Goal: Transaction & Acquisition: Purchase product/service

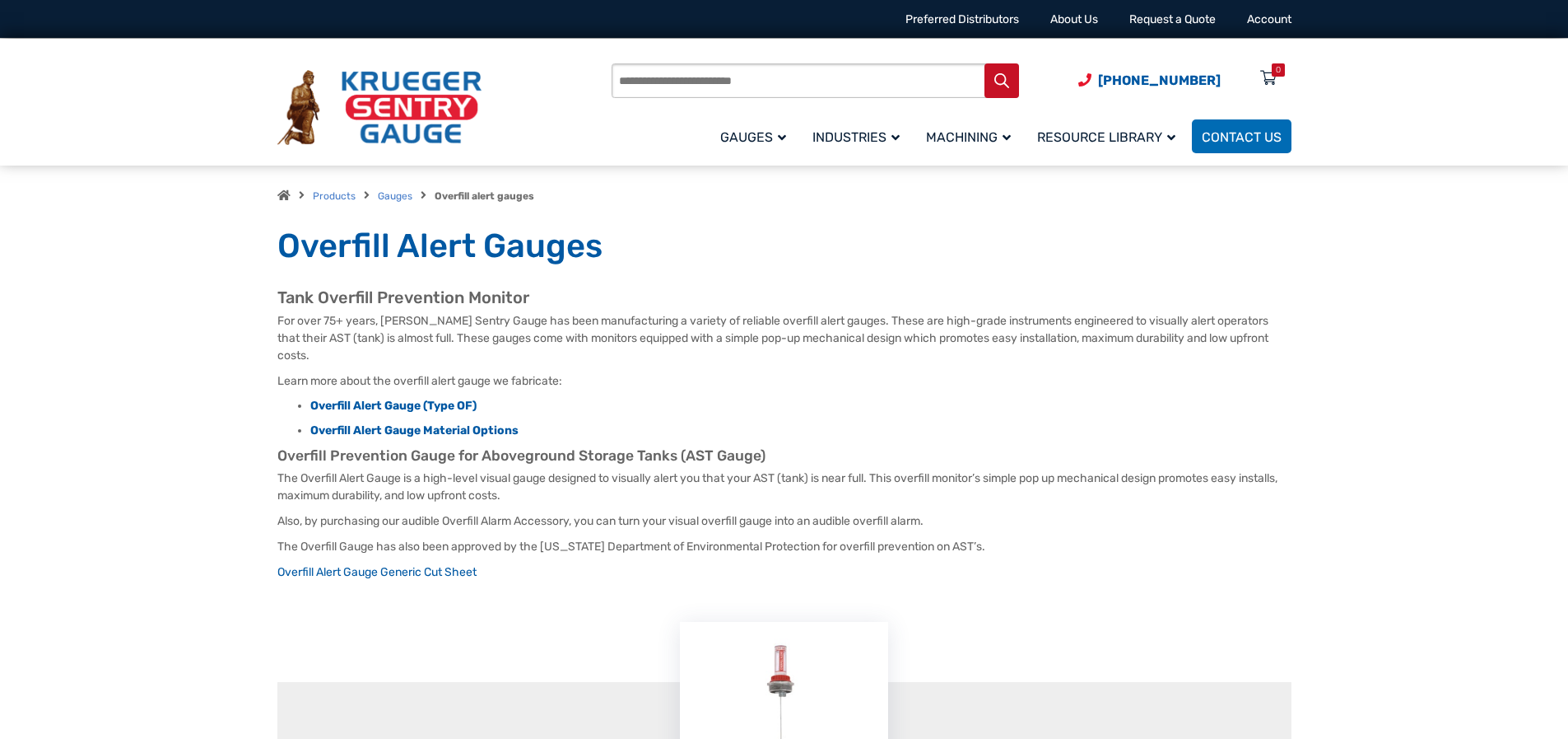
scroll to position [494, 0]
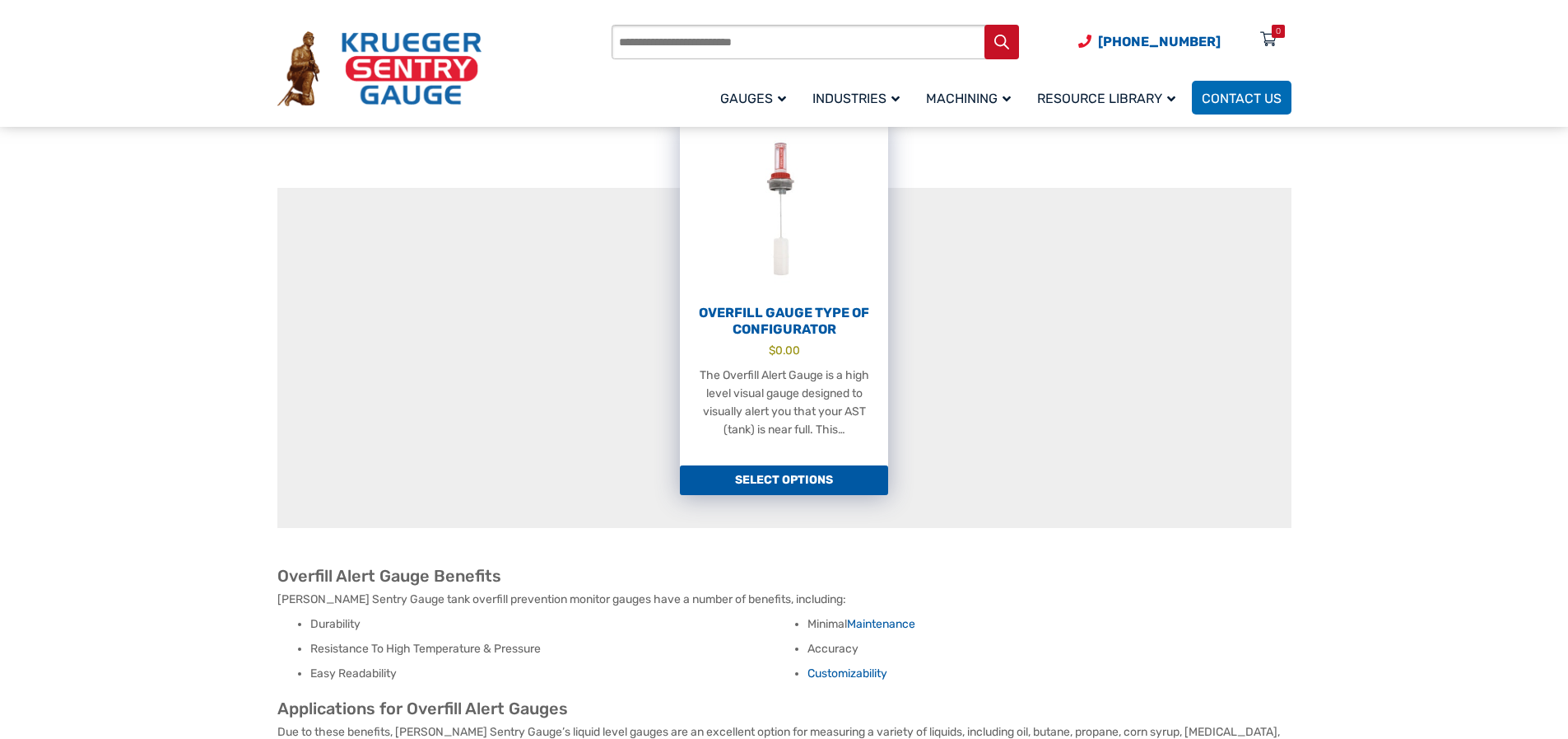
click at [796, 466] on link "Select options" at bounding box center [784, 480] width 209 height 30
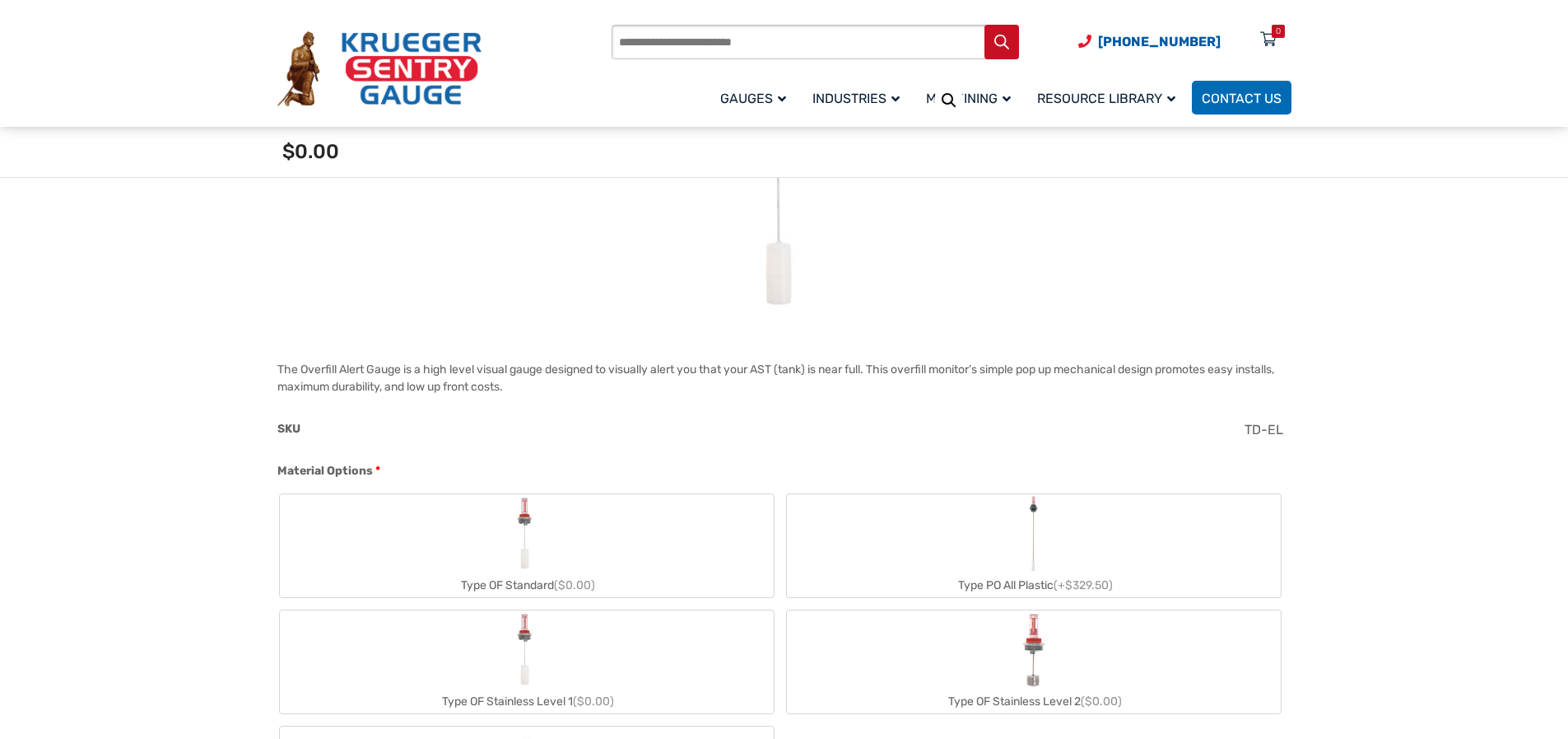
scroll to position [516, 0]
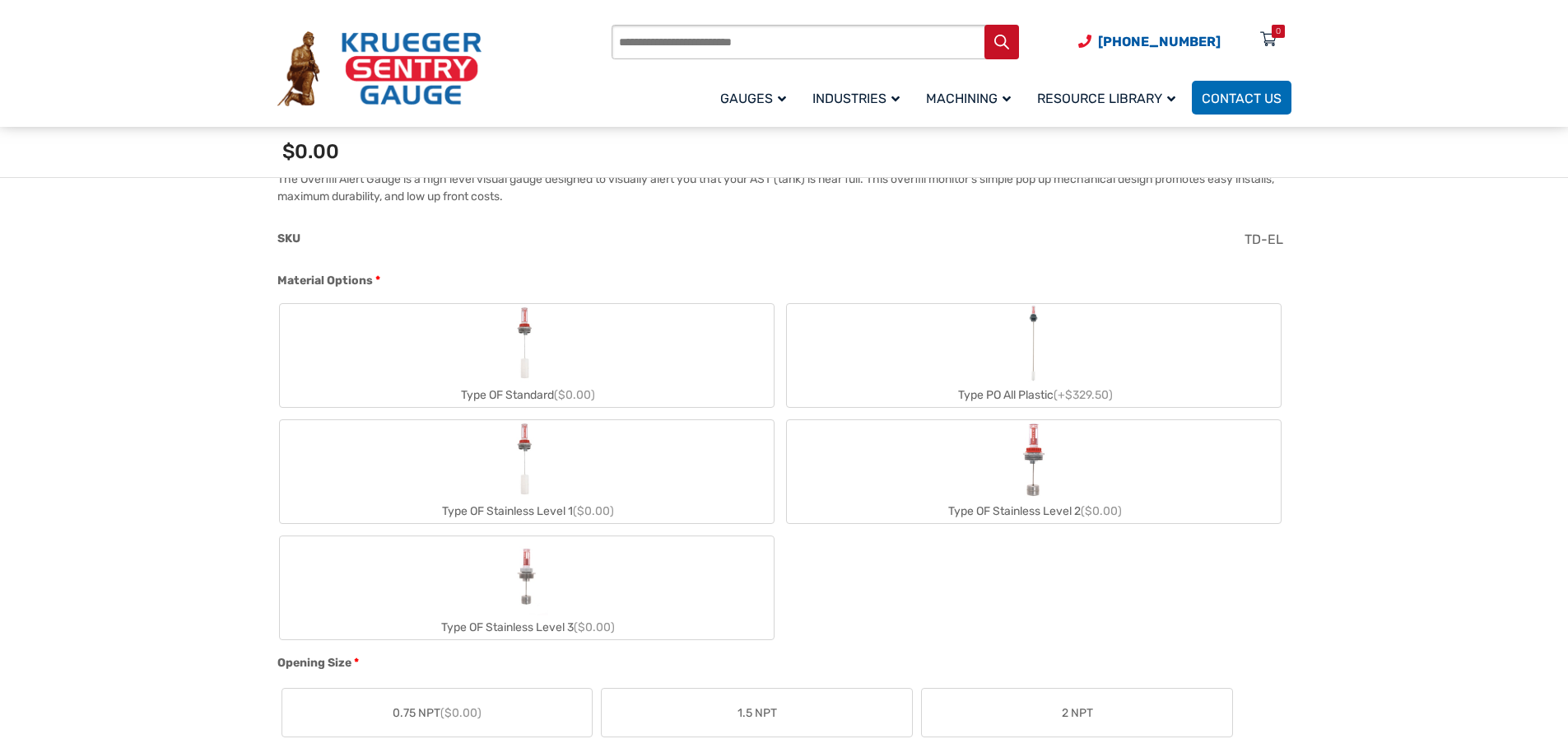
click at [622, 354] on label "Type OF Standard ($0.00)" at bounding box center [526, 355] width 494 height 103
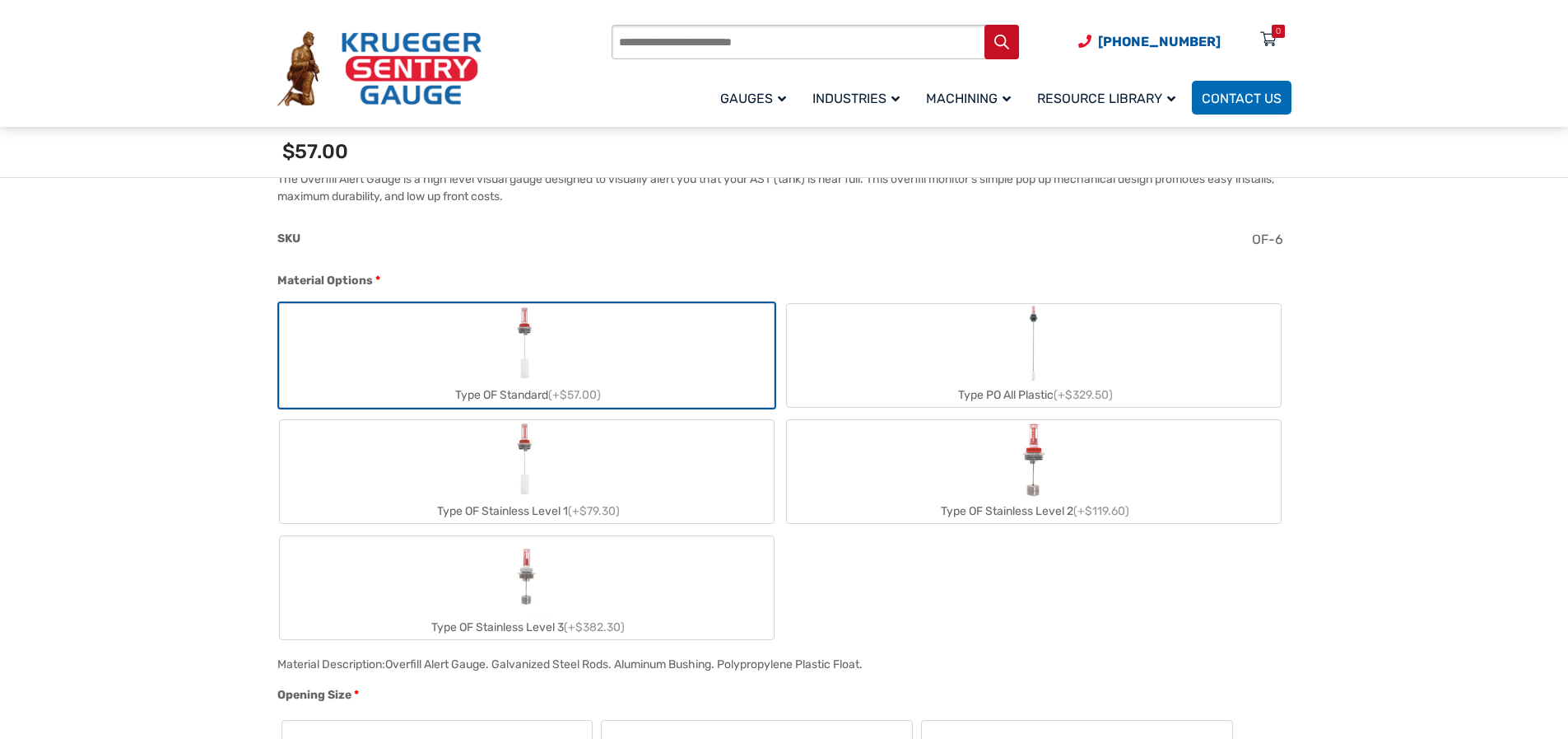
scroll to position [763, 0]
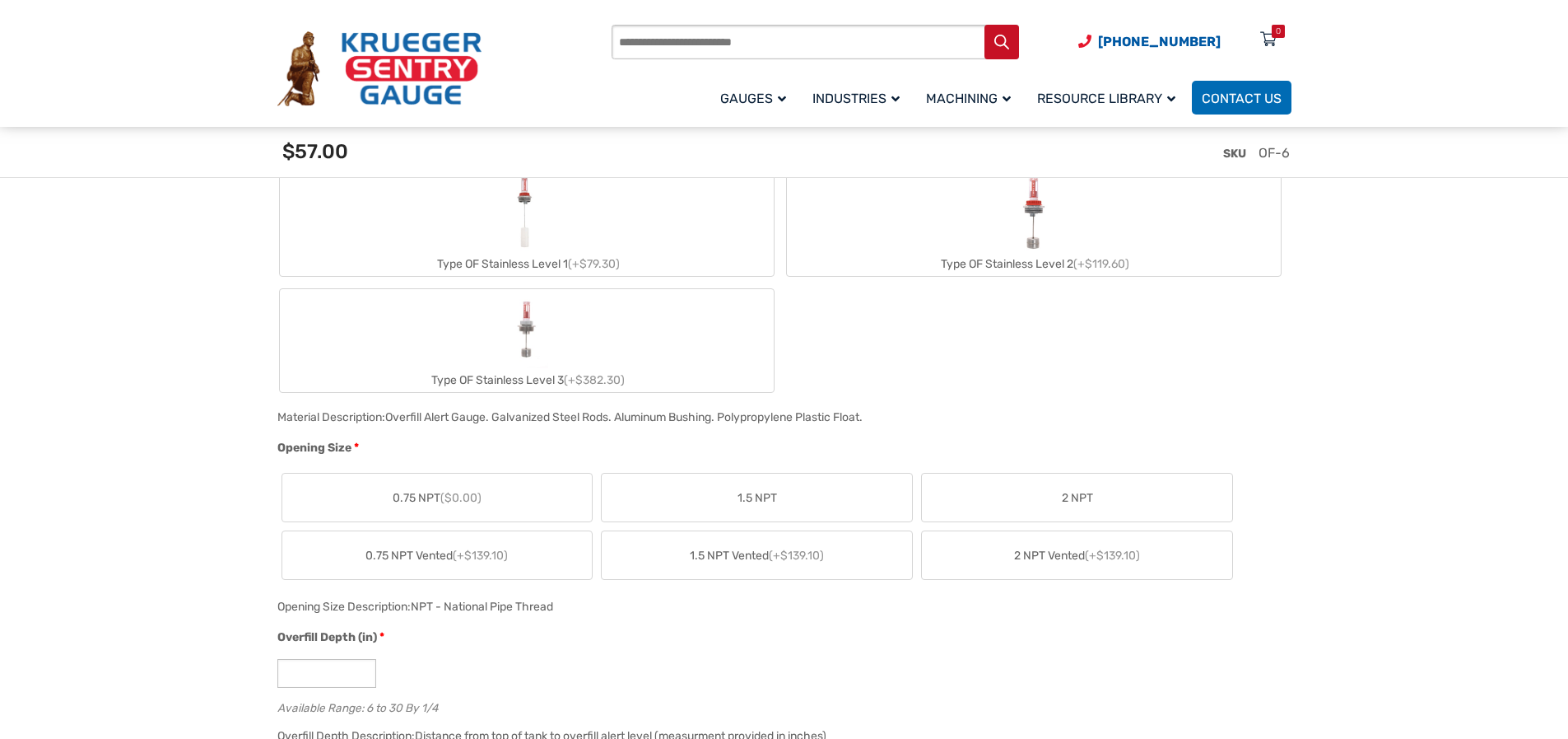
click at [526, 497] on label "0.75 NPT ($0.00)" at bounding box center [437, 498] width 310 height 48
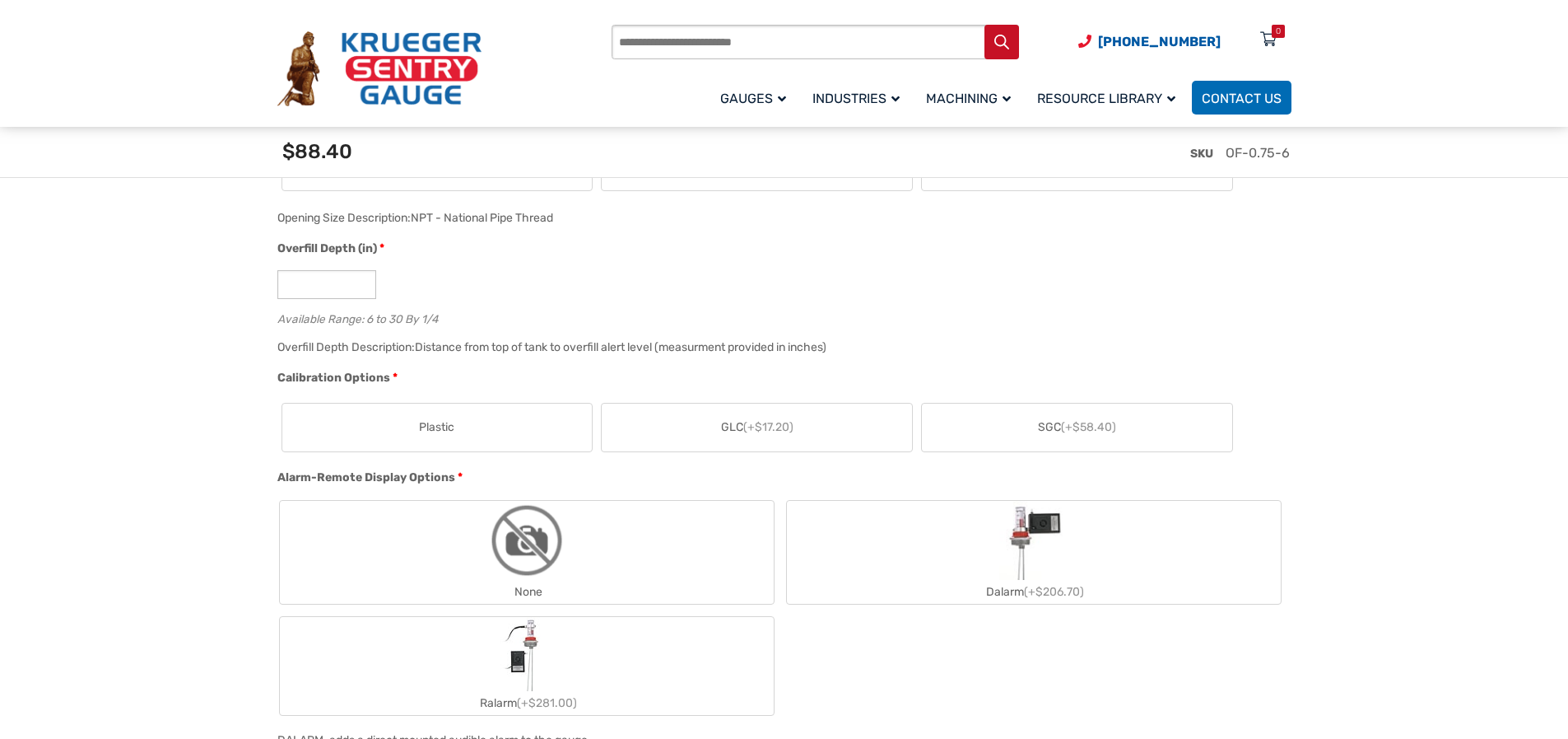
scroll to position [1256, 0]
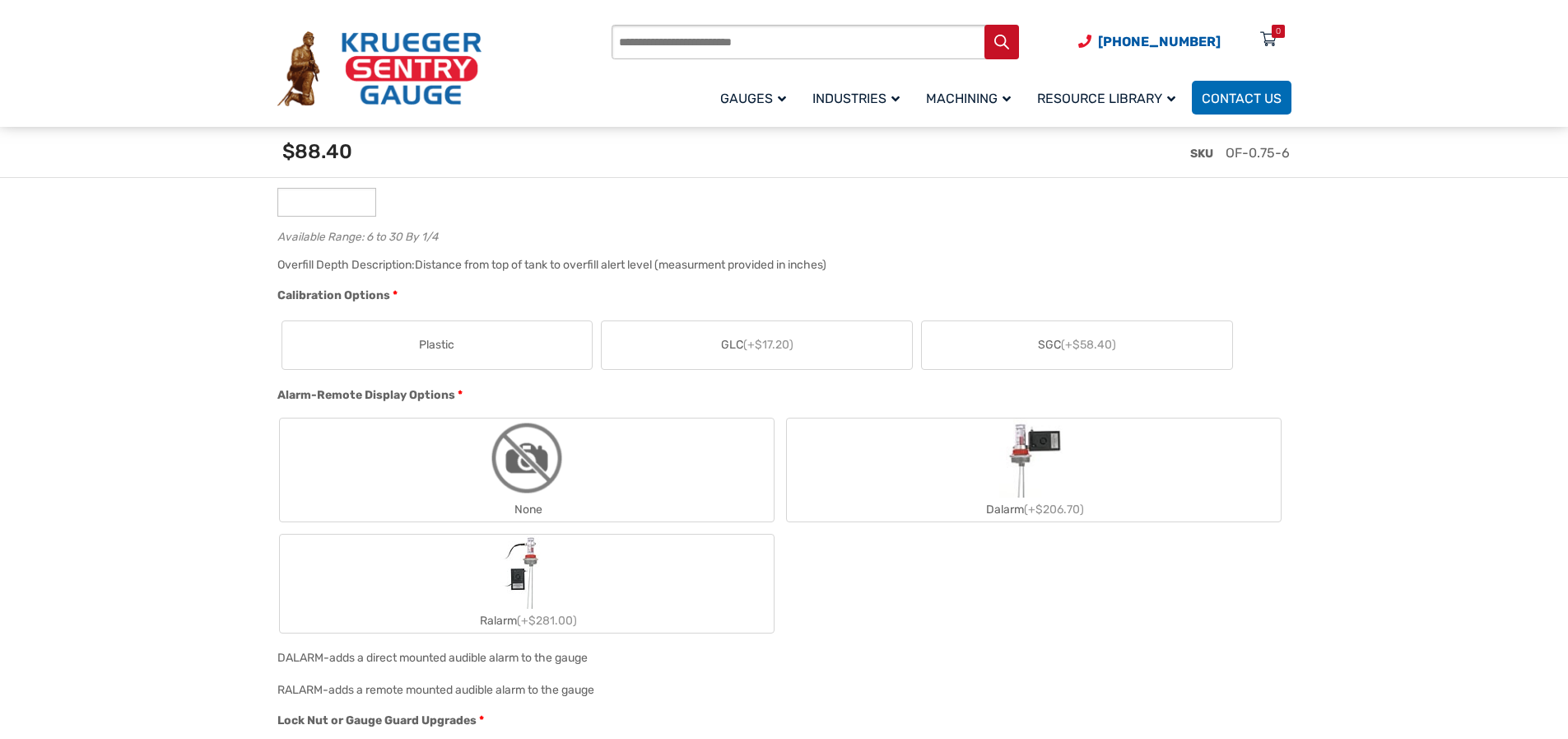
click at [433, 361] on label "Plastic" at bounding box center [437, 345] width 310 height 48
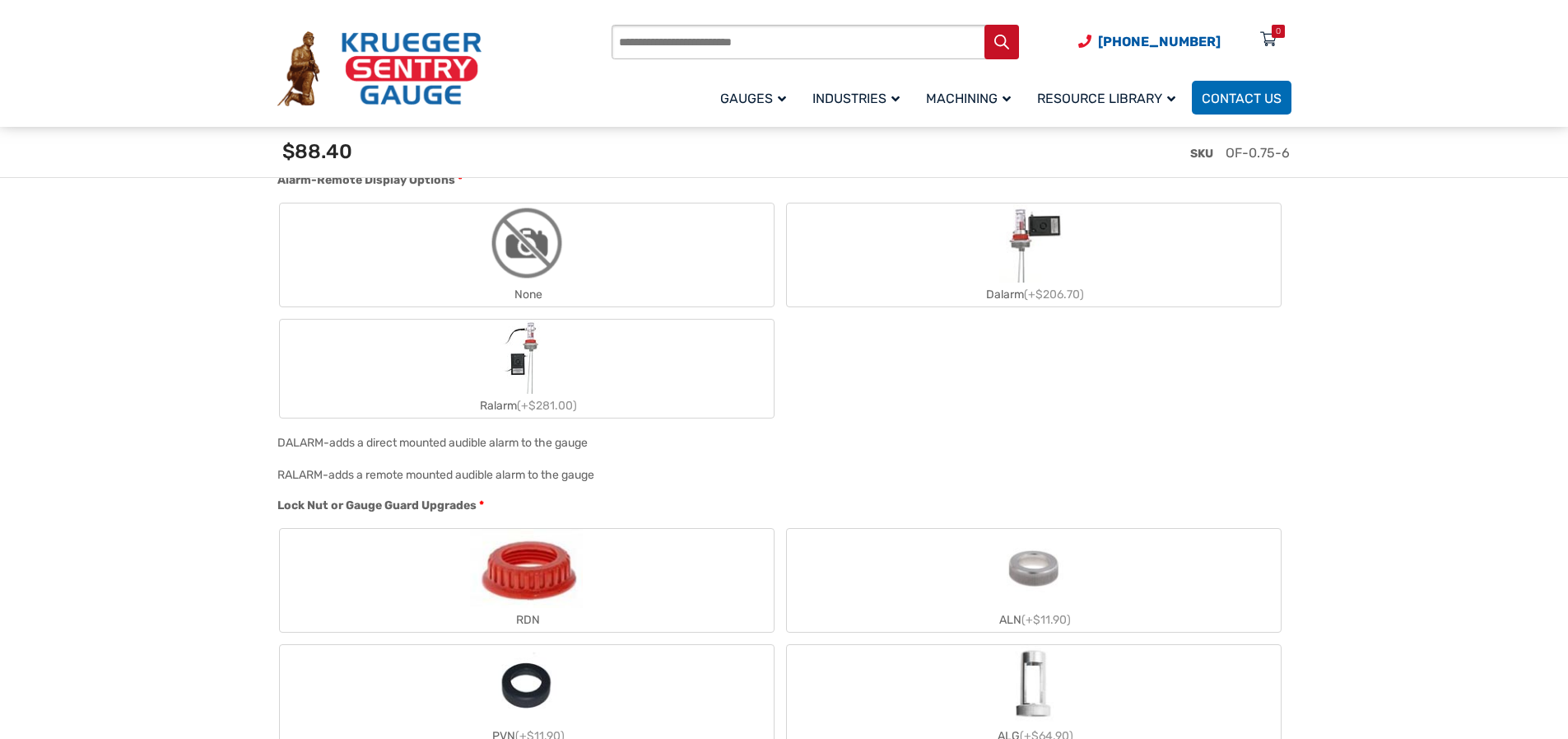
scroll to position [1668, 0]
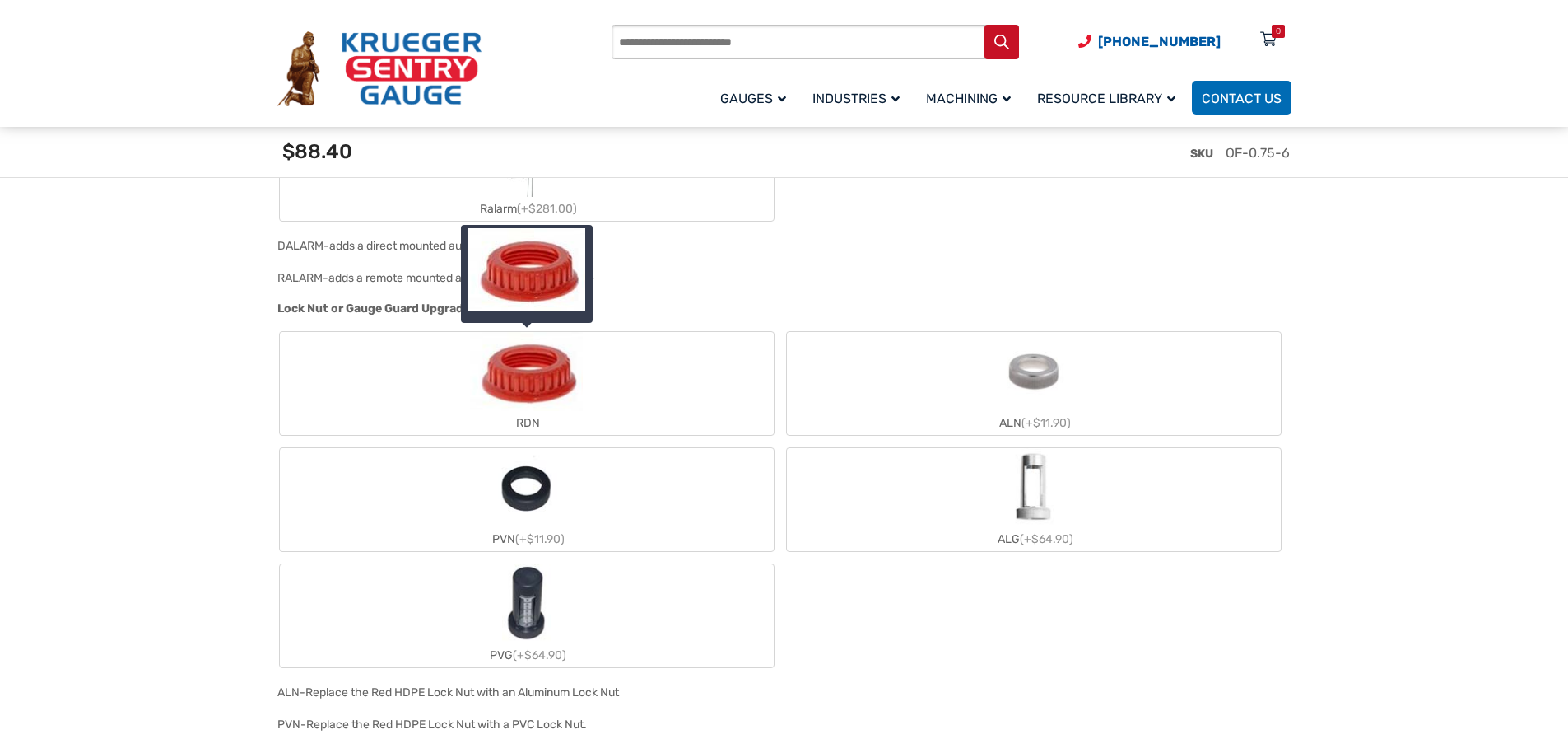
click at [544, 377] on img "RDN" at bounding box center [525, 371] width 112 height 79
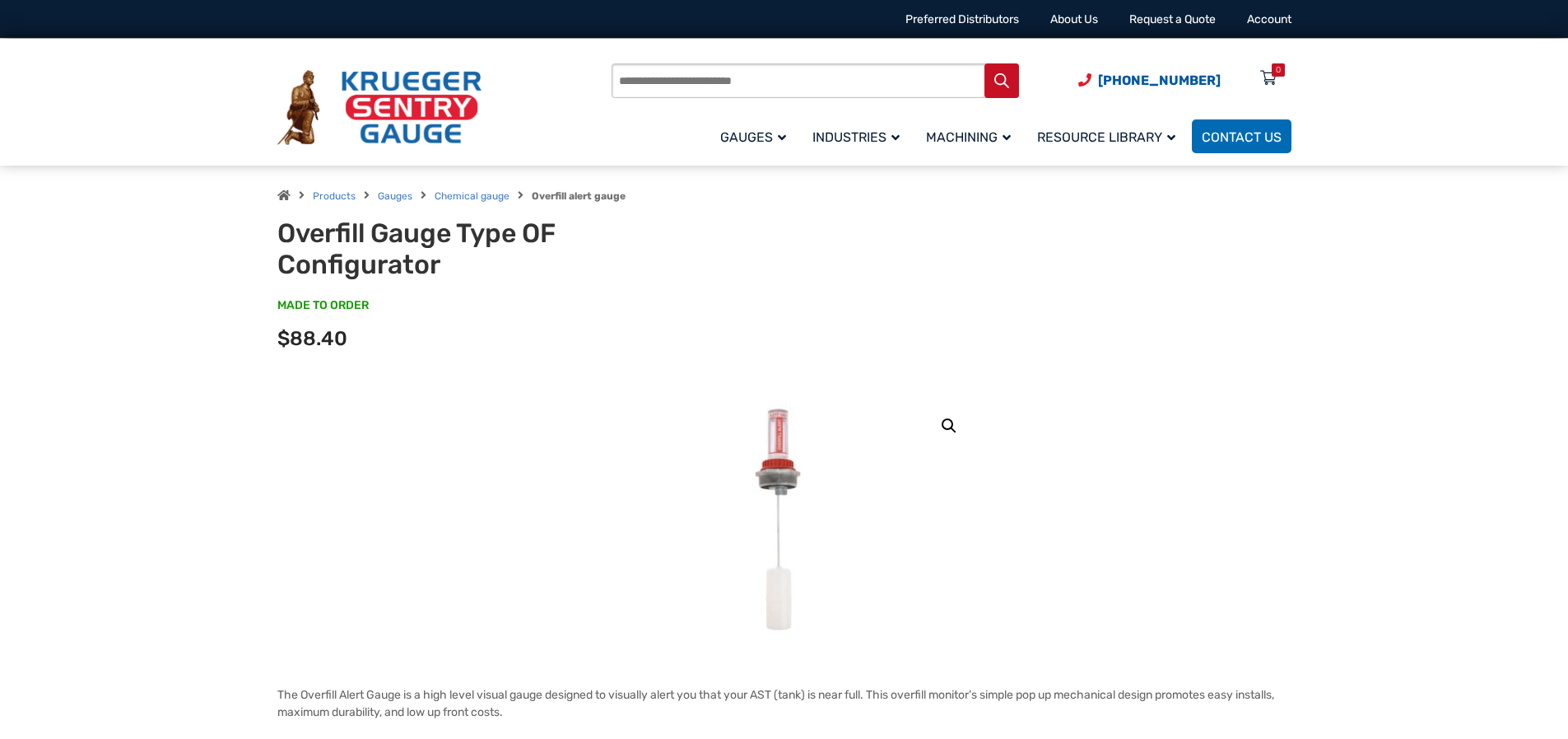
scroll to position [0, 0]
